Goal: Communication & Community: Participate in discussion

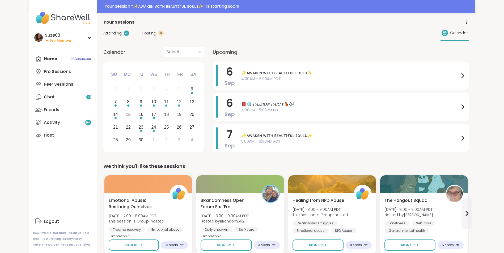
click at [53, 58] on div "Home 23 Scheduled Pro Sessions Peer Sessions Chat 99 Friends Activity 9 + Host" at bounding box center [62, 97] width 59 height 89
click at [82, 57] on div "Home 23 Scheduled Pro Sessions Peer Sessions Chat 99 Friends Activity 9 + Host" at bounding box center [62, 97] width 59 height 89
click at [81, 59] on div "Home 23 Scheduled Pro Sessions Peer Sessions Chat 99 Friends Activity 9 + Host" at bounding box center [62, 97] width 59 height 89
click at [191, 92] on div "Choose Saturday, September 6th, 2025" at bounding box center [192, 93] width 2 height 2
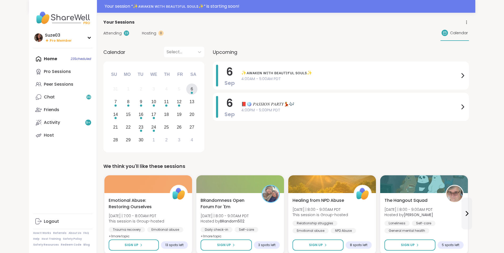
click at [36, 59] on div "Home 23 Scheduled Pro Sessions Peer Sessions Chat 99 Friends Activity 9 + Host" at bounding box center [62, 97] width 59 height 89
drag, startPoint x: 36, startPoint y: 59, endPoint x: 47, endPoint y: 46, distance: 17.3
click at [47, 46] on div "Suze03 Pro Member Profile Membership Settings Help Home 23 Scheduled Pro Sessio…" at bounding box center [63, 126] width 68 height 253
drag, startPoint x: 47, startPoint y: 46, endPoint x: 49, endPoint y: 52, distance: 6.5
click at [49, 52] on div "Suze03 Pro Member Profile Membership Settings Help Home 23 Scheduled Pro Sessio…" at bounding box center [63, 126] width 68 height 253
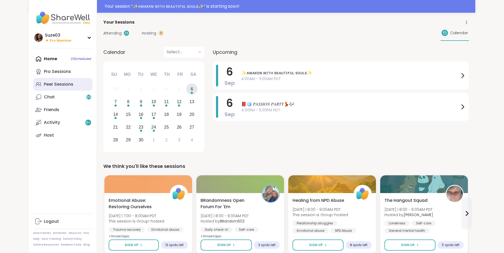
click at [59, 85] on div "Peer Sessions" at bounding box center [58, 85] width 29 height 6
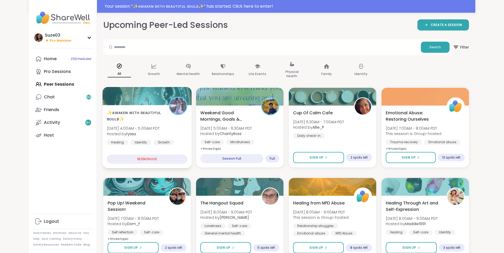
click at [131, 110] on span "✨ᴀᴡᴀᴋᴇɴ ᴡɪᴛʜ ʙᴇᴀᴜᴛɪғᴜʟ sᴏᴜʟs✨" at bounding box center [135, 115] width 56 height 13
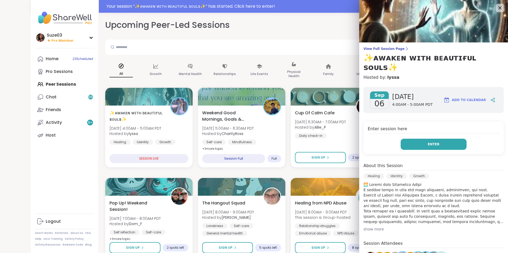
click at [421, 139] on button "Enter" at bounding box center [433, 144] width 66 height 11
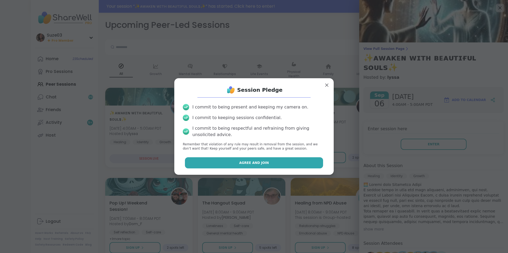
click at [267, 163] on button "Agree and Join" at bounding box center [254, 162] width 138 height 11
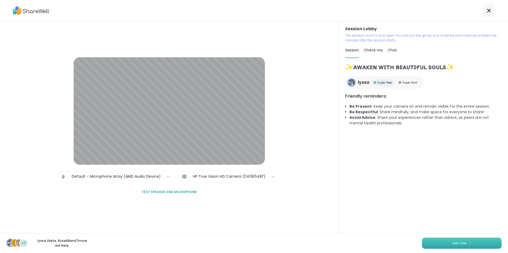
click at [453, 240] on button "Join now" at bounding box center [462, 243] width 80 height 11
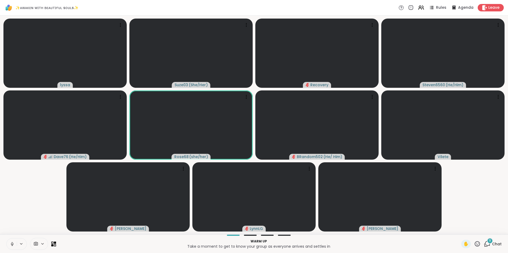
click at [11, 243] on icon at bounding box center [12, 244] width 5 height 5
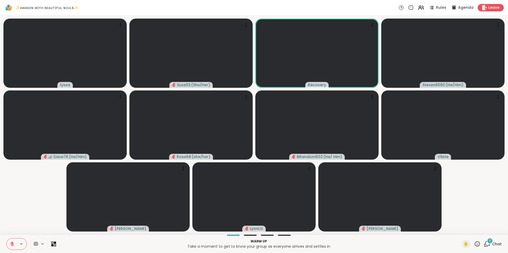
click at [326, 242] on p "Warm up" at bounding box center [258, 241] width 399 height 5
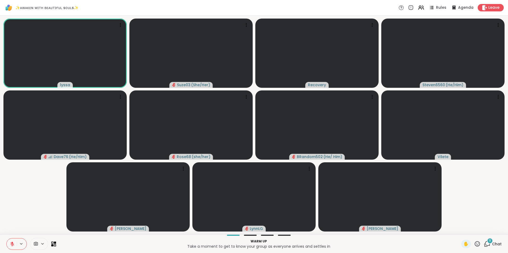
click at [42, 245] on icon at bounding box center [42, 244] width 4 height 5
click at [54, 244] on icon at bounding box center [55, 243] width 2 height 2
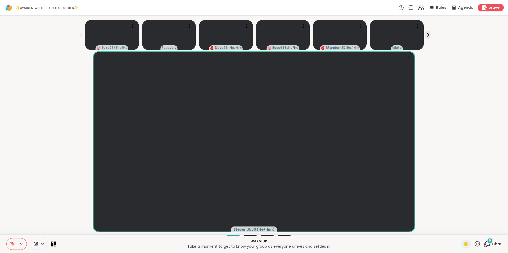
click at [54, 244] on icon at bounding box center [55, 243] width 2 height 2
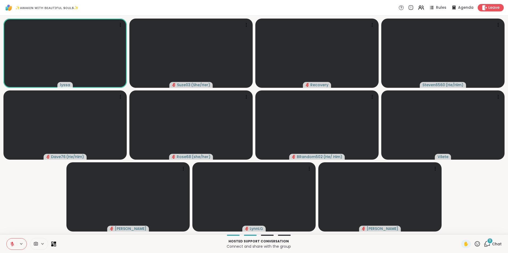
click at [15, 243] on button at bounding box center [12, 244] width 10 height 11
click at [474, 242] on icon at bounding box center [476, 243] width 5 height 5
click at [459, 232] on span "❤️" at bounding box center [461, 230] width 5 height 6
click at [474, 244] on icon at bounding box center [477, 244] width 7 height 7
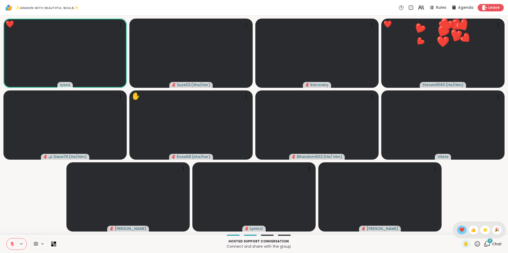
click at [459, 232] on span "❤️" at bounding box center [461, 230] width 5 height 6
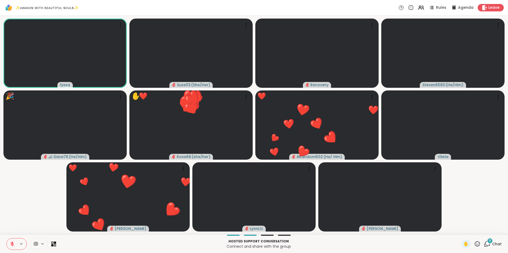
click at [474, 243] on icon at bounding box center [477, 244] width 7 height 7
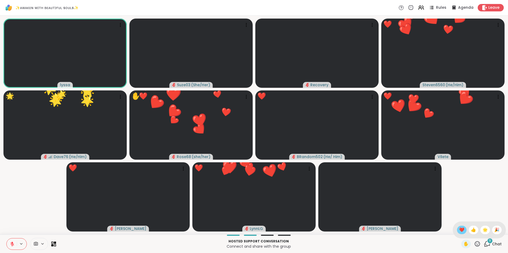
click at [459, 228] on span "❤️" at bounding box center [461, 230] width 5 height 6
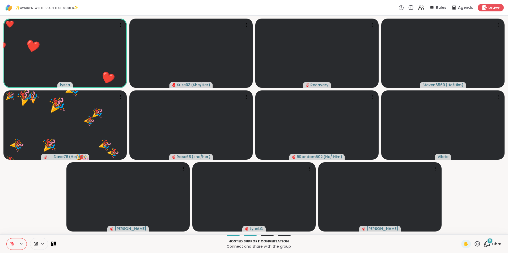
click at [474, 242] on icon at bounding box center [476, 243] width 5 height 5
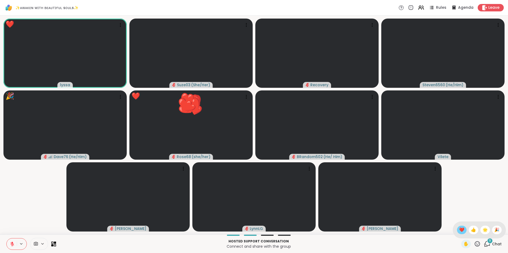
click at [459, 232] on span "❤️" at bounding box center [461, 230] width 5 height 6
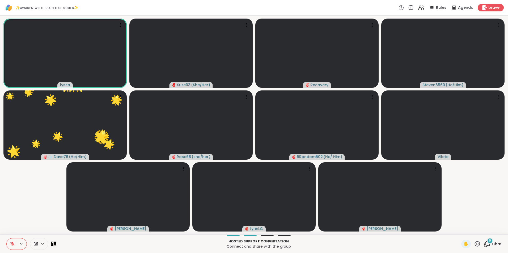
click at [474, 242] on icon at bounding box center [476, 243] width 5 height 5
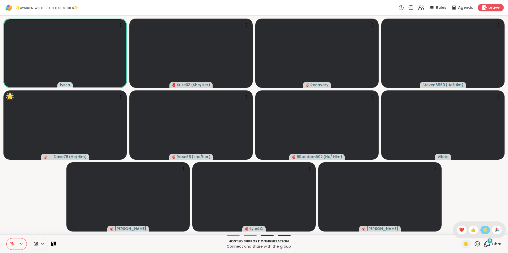
click at [482, 227] on span "🌟" at bounding box center [484, 230] width 5 height 6
click at [474, 243] on icon at bounding box center [477, 244] width 7 height 7
click at [459, 230] on span "❤️" at bounding box center [461, 230] width 5 height 6
click at [474, 242] on icon at bounding box center [477, 244] width 7 height 7
click at [459, 232] on span "❤️" at bounding box center [461, 230] width 5 height 6
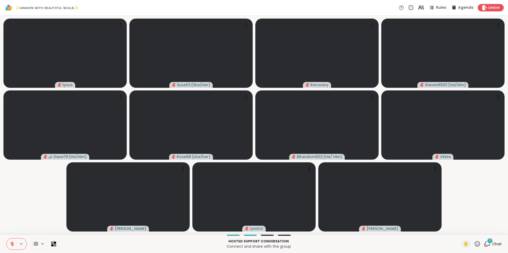
click at [393, 243] on p "Hosted support conversation" at bounding box center [258, 241] width 399 height 5
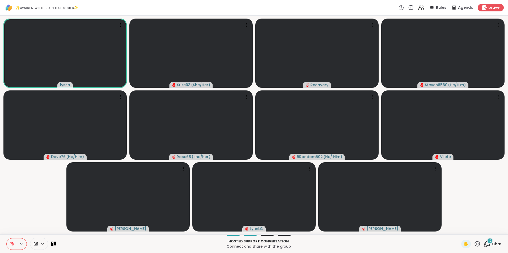
click at [475, 241] on icon at bounding box center [477, 244] width 7 height 7
click at [470, 231] on span "👍" at bounding box center [472, 230] width 5 height 6
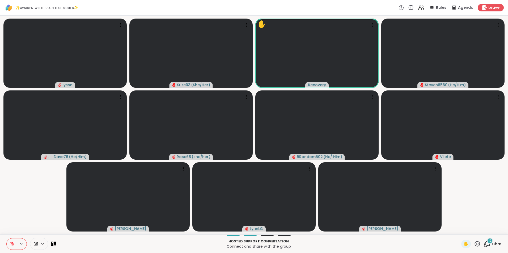
click at [474, 242] on icon at bounding box center [476, 243] width 5 height 5
click at [459, 232] on span "❤️" at bounding box center [461, 230] width 5 height 6
click at [474, 244] on icon at bounding box center [477, 244] width 7 height 7
click at [482, 230] on span "🌟" at bounding box center [484, 230] width 5 height 6
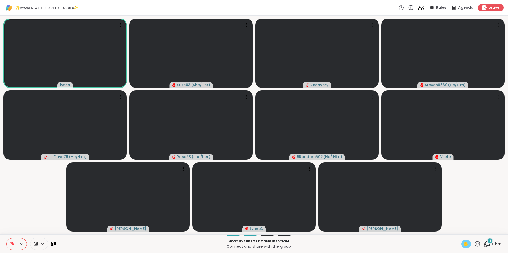
drag, startPoint x: 437, startPoint y: 216, endPoint x: 464, endPoint y: 242, distance: 37.2
click at [464, 242] on div "✨ᴀᴡᴀᴋᴇɴ ᴡɪᴛʜ ʙᴇᴀᴜᴛɪғᴜʟ sᴏᴜʟs✨ Rules Agenda Leave lyssa Suze03 ( She/Her ) Recov…" at bounding box center [254, 126] width 508 height 253
click at [464, 242] on span "✋" at bounding box center [465, 244] width 5 height 6
click at [12, 241] on button at bounding box center [12, 244] width 10 height 11
click at [463, 242] on span "✋" at bounding box center [465, 244] width 5 height 6
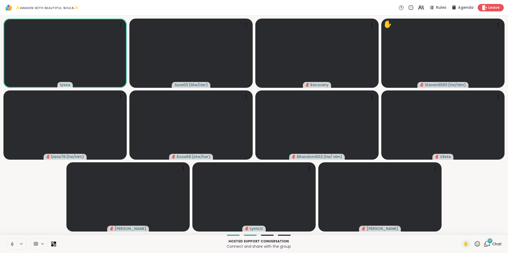
click at [474, 242] on icon at bounding box center [477, 244] width 7 height 7
click at [459, 230] on span "❤️" at bounding box center [461, 230] width 5 height 6
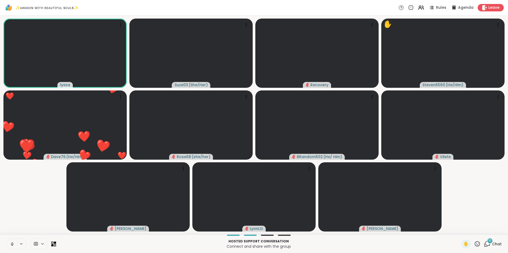
click at [13, 242] on icon at bounding box center [12, 244] width 5 height 5
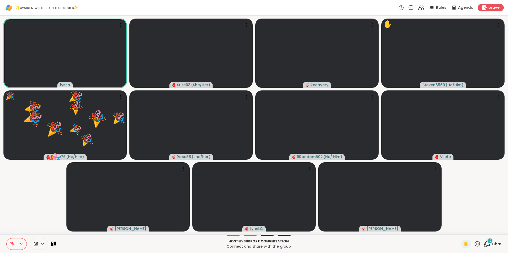
click at [474, 246] on icon at bounding box center [477, 244] width 7 height 7
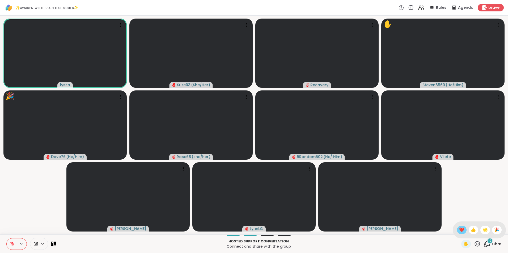
click at [459, 232] on span "❤️" at bounding box center [461, 230] width 5 height 6
click at [474, 244] on icon at bounding box center [476, 243] width 5 height 5
click at [459, 232] on span "❤️" at bounding box center [461, 230] width 5 height 6
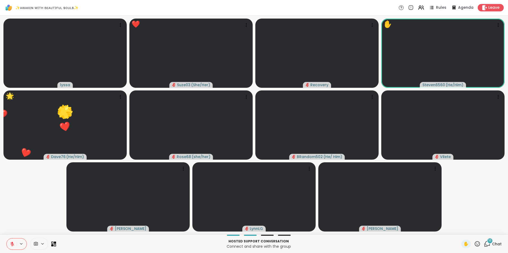
click at [474, 243] on icon at bounding box center [477, 244] width 7 height 7
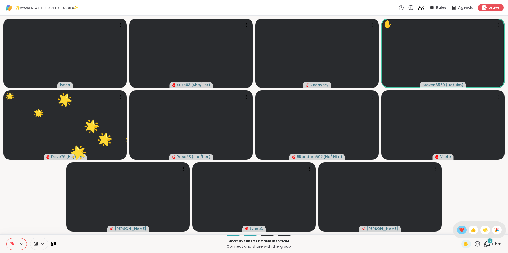
click at [459, 231] on span "❤️" at bounding box center [461, 230] width 5 height 6
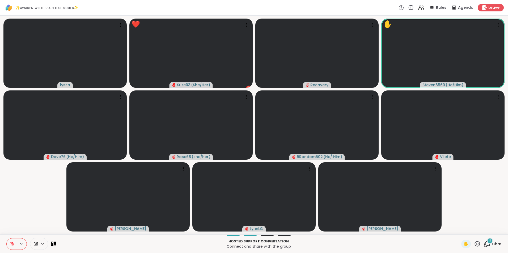
click at [474, 243] on icon at bounding box center [477, 244] width 7 height 7
click at [459, 228] on span "❤️" at bounding box center [461, 230] width 5 height 6
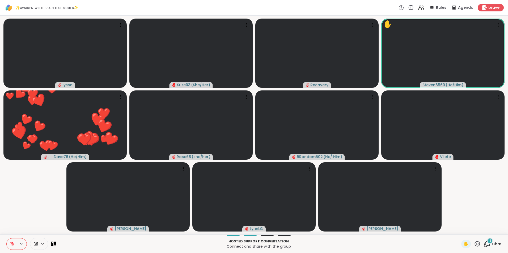
click at [474, 243] on icon at bounding box center [477, 244] width 7 height 7
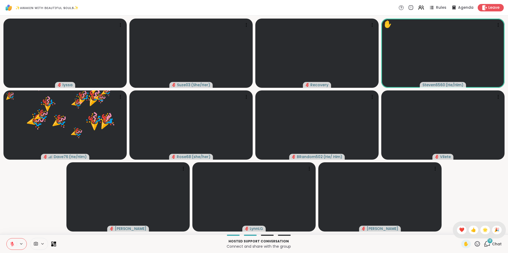
click at [460, 227] on div "✋ ❤️ 👍 🌟 🎉" at bounding box center [478, 230] width 53 height 17
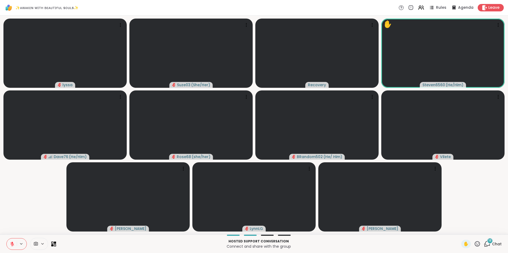
click at [474, 244] on icon at bounding box center [476, 243] width 5 height 5
click at [459, 230] on span "❤️" at bounding box center [461, 230] width 5 height 6
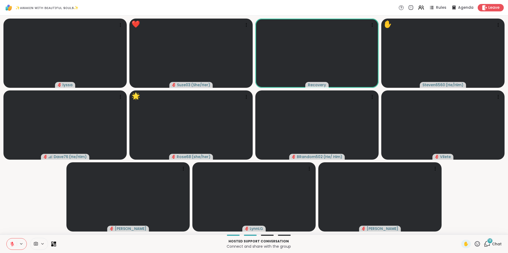
click at [474, 243] on icon at bounding box center [477, 244] width 7 height 7
click at [459, 230] on span "❤️" at bounding box center [461, 230] width 5 height 6
click at [474, 242] on icon at bounding box center [476, 243] width 5 height 5
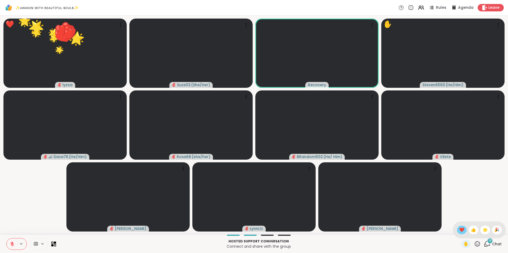
click at [459, 230] on span "❤️" at bounding box center [461, 230] width 5 height 6
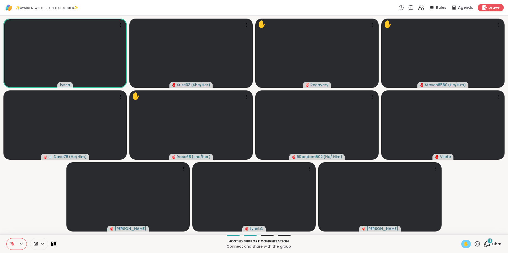
click at [463, 242] on span "✋" at bounding box center [465, 244] width 5 height 6
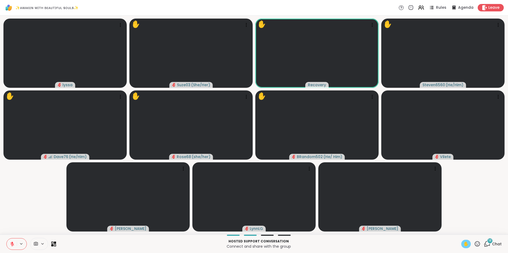
click at [487, 242] on div "18" at bounding box center [490, 241] width 6 height 6
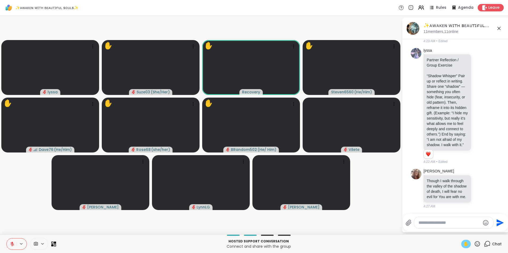
scroll to position [1365, 0]
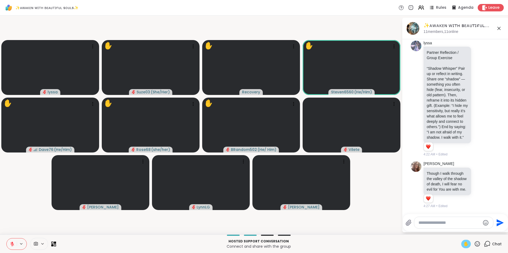
scroll to position [1312, 0]
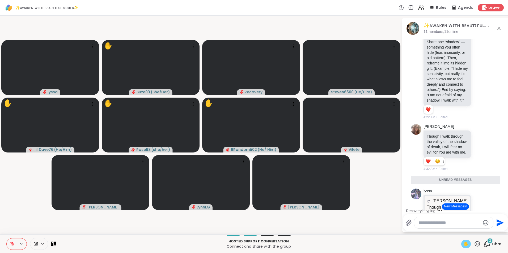
click at [12, 243] on icon at bounding box center [12, 243] width 2 height 2
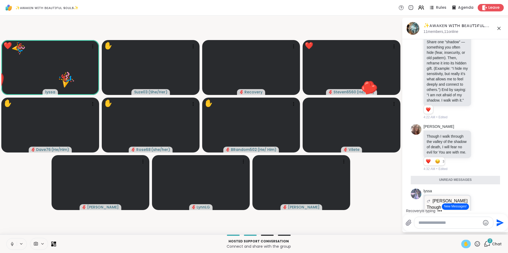
click at [12, 245] on icon at bounding box center [11, 243] width 1 height 2
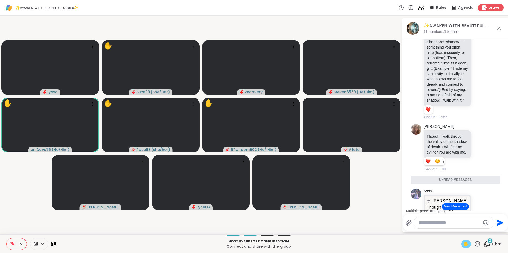
click at [474, 243] on icon at bounding box center [477, 244] width 7 height 7
click at [459, 231] on span "❤️" at bounding box center [461, 230] width 5 height 6
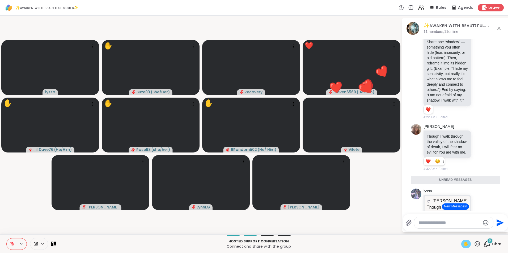
click at [14, 244] on icon at bounding box center [12, 244] width 4 height 4
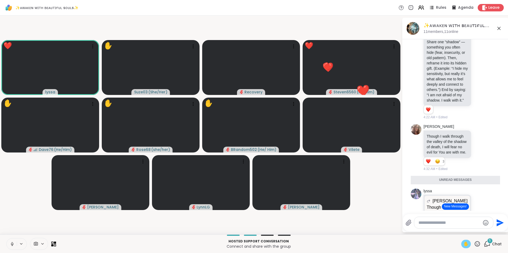
click at [14, 242] on icon at bounding box center [12, 244] width 5 height 5
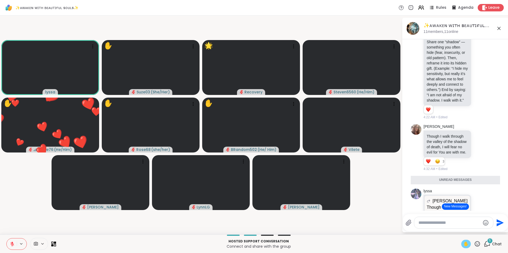
click at [474, 243] on icon at bounding box center [477, 244] width 7 height 7
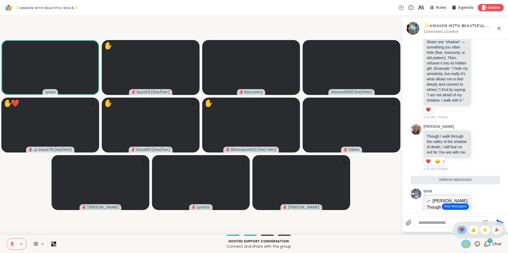
click at [459, 230] on span "❤️" at bounding box center [461, 230] width 5 height 6
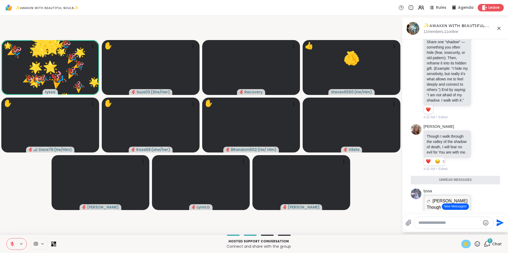
click at [474, 244] on icon at bounding box center [477, 244] width 7 height 7
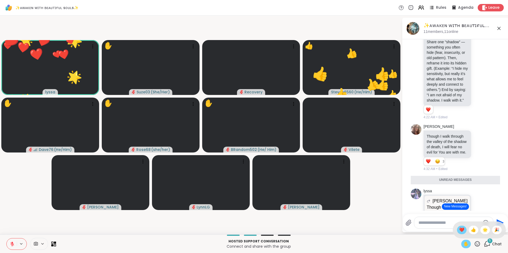
click at [459, 229] on span "❤️" at bounding box center [461, 230] width 5 height 6
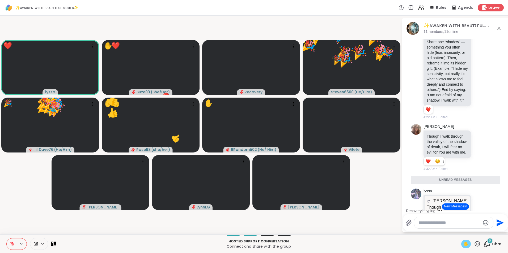
click at [463, 243] on span "✋" at bounding box center [465, 244] width 5 height 6
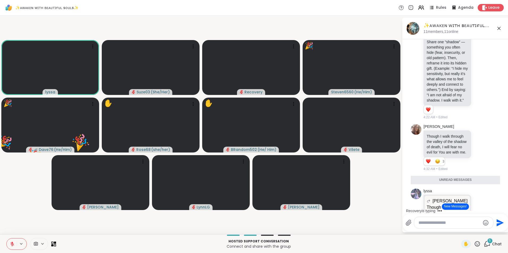
click at [474, 245] on icon at bounding box center [477, 244] width 7 height 7
click at [459, 233] on span "❤️" at bounding box center [461, 230] width 5 height 6
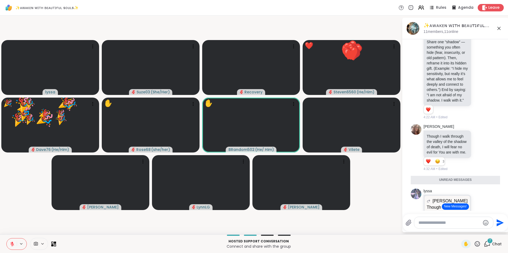
click at [474, 241] on icon at bounding box center [477, 244] width 7 height 7
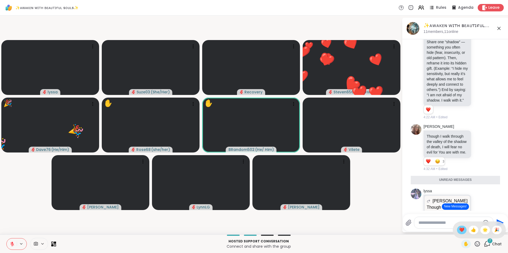
click at [459, 228] on span "❤️" at bounding box center [461, 230] width 5 height 6
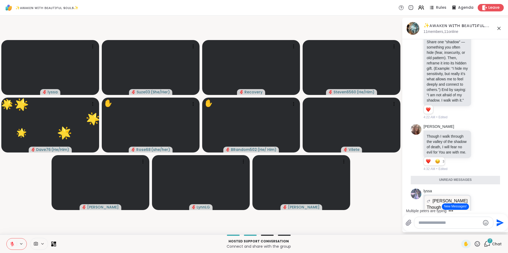
click at [474, 243] on icon at bounding box center [477, 244] width 7 height 7
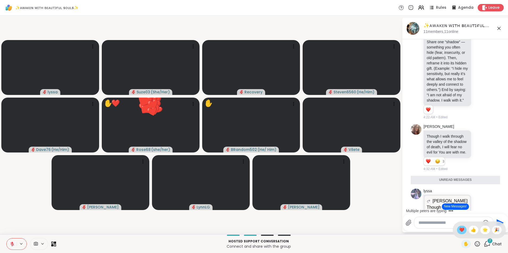
click at [459, 228] on span "❤️" at bounding box center [461, 230] width 5 height 6
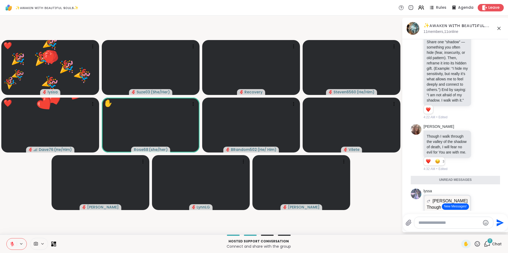
click at [474, 241] on icon at bounding box center [477, 244] width 7 height 7
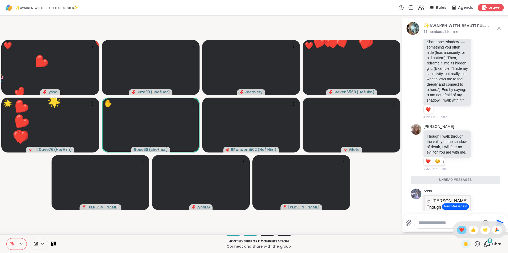
click at [459, 228] on span "❤️" at bounding box center [461, 230] width 5 height 6
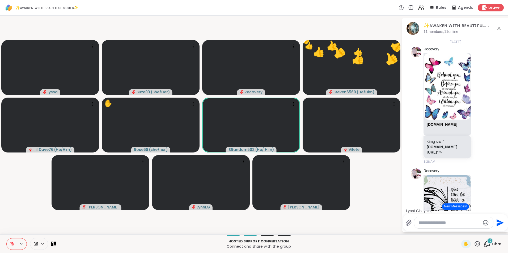
scroll to position [1312, 0]
